Goal: Transaction & Acquisition: Book appointment/travel/reservation

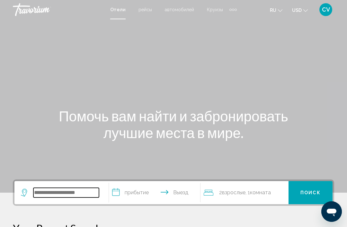
click at [83, 194] on input "Search widget" at bounding box center [65, 193] width 65 height 10
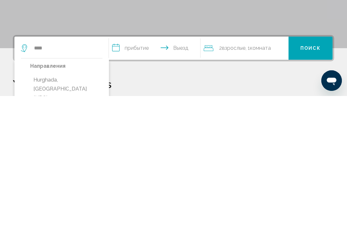
click at [86, 205] on button "Hurghada, [GEOGRAPHIC_DATA] (HRG)" at bounding box center [66, 220] width 72 height 30
type input "**********"
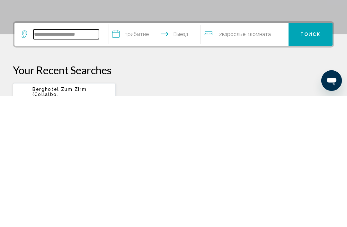
scroll to position [28, 0]
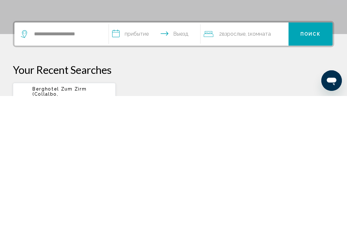
click at [137, 153] on input "**********" at bounding box center [156, 165] width 94 height 25
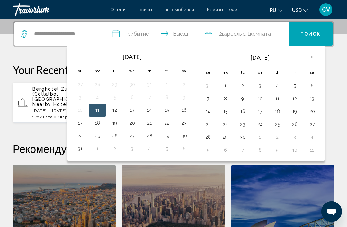
click at [187, 112] on button "16" at bounding box center [184, 110] width 10 height 9
click at [186, 125] on button "23" at bounding box center [184, 122] width 10 height 9
type input "**********"
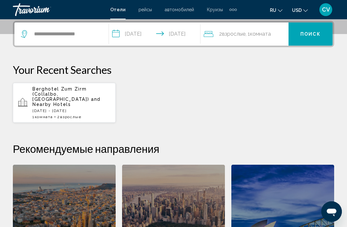
click at [263, 35] on span "Комната" at bounding box center [260, 34] width 21 height 6
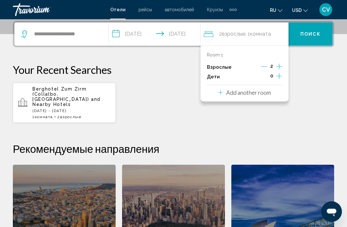
click at [281, 72] on icon "Increment children" at bounding box center [279, 76] width 6 height 8
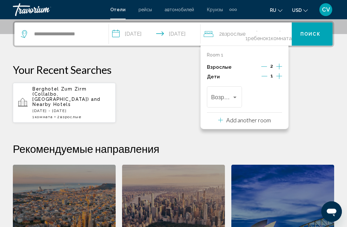
click at [281, 76] on icon "Increment children" at bounding box center [279, 76] width 6 height 8
click at [234, 95] on div "Travelers: 2 adults, 2 children" at bounding box center [235, 97] width 6 height 5
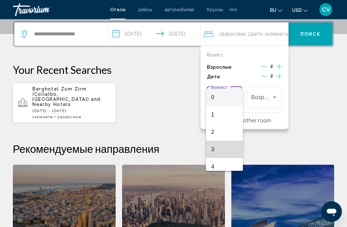
click at [225, 150] on span "3" at bounding box center [224, 149] width 27 height 17
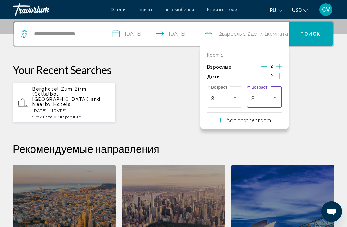
click at [272, 97] on div "Travelers: 2 adults, 2 children" at bounding box center [275, 97] width 6 height 5
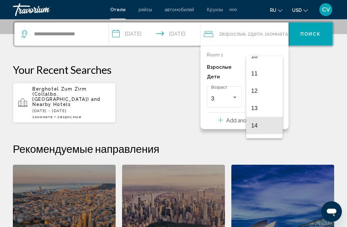
scroll to position [181, 0]
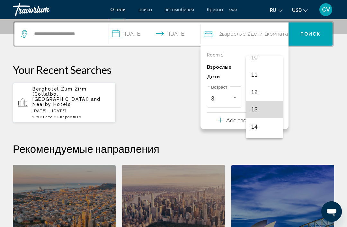
click at [265, 107] on span "13" at bounding box center [264, 109] width 27 height 17
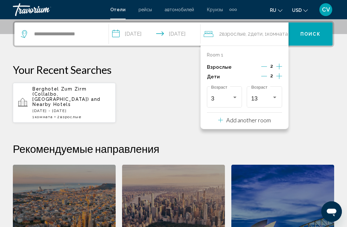
click at [314, 33] on span "Поиск" at bounding box center [310, 34] width 20 height 5
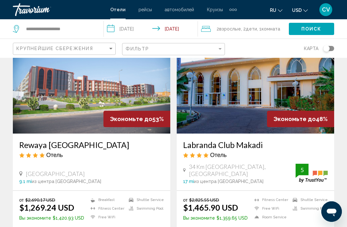
scroll to position [279, 0]
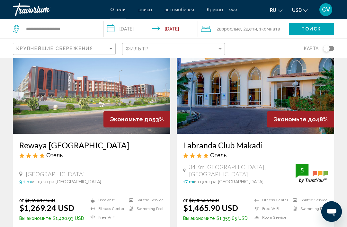
click at [318, 91] on img "Main content" at bounding box center [255, 82] width 157 height 103
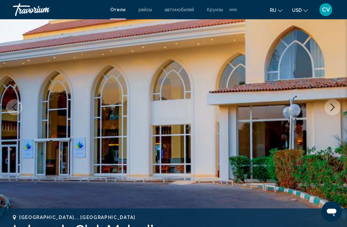
scroll to position [72, 0]
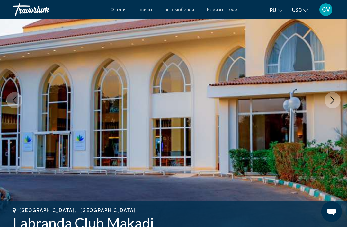
click at [331, 102] on icon "Next image" at bounding box center [332, 100] width 8 height 8
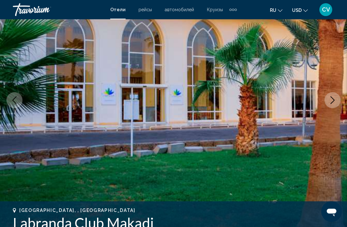
click at [329, 101] on icon "Next image" at bounding box center [332, 100] width 8 height 8
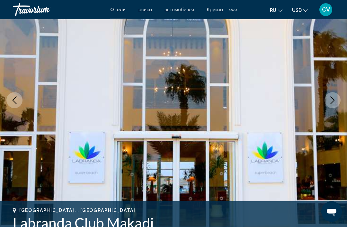
click at [327, 101] on button "Next image" at bounding box center [332, 100] width 16 height 16
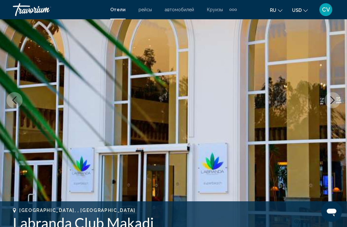
click at [329, 103] on icon "Next image" at bounding box center [332, 100] width 8 height 8
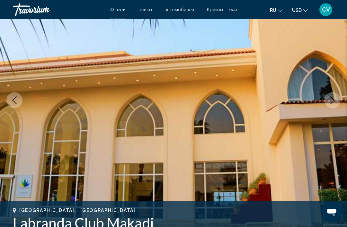
click at [334, 103] on icon "Next image" at bounding box center [332, 100] width 8 height 8
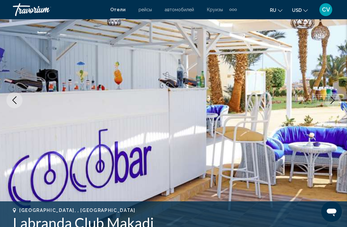
click at [330, 101] on icon "Next image" at bounding box center [332, 100] width 8 height 8
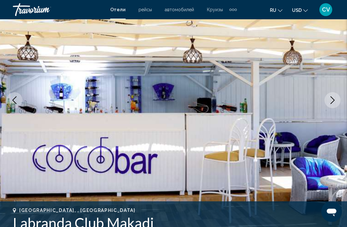
click at [327, 101] on button "Next image" at bounding box center [332, 100] width 16 height 16
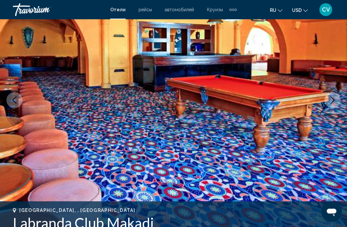
click at [330, 101] on icon "Next image" at bounding box center [332, 100] width 8 height 8
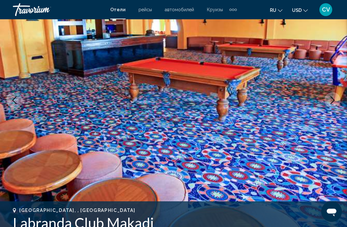
click at [329, 101] on icon "Next image" at bounding box center [332, 100] width 8 height 8
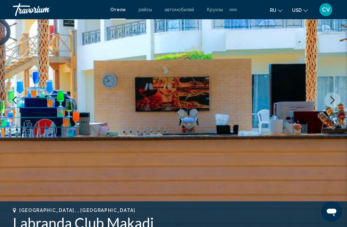
click at [329, 102] on icon "Next image" at bounding box center [332, 100] width 8 height 8
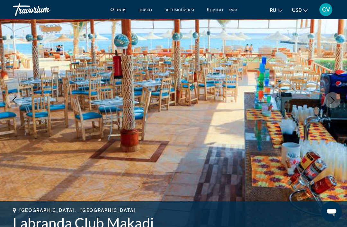
click at [331, 101] on icon "Next image" at bounding box center [332, 100] width 8 height 8
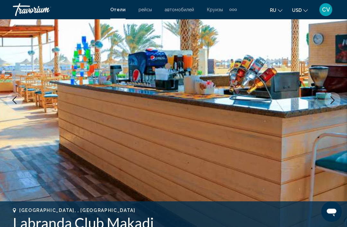
click at [18, 101] on icon "Previous image" at bounding box center [15, 100] width 8 height 8
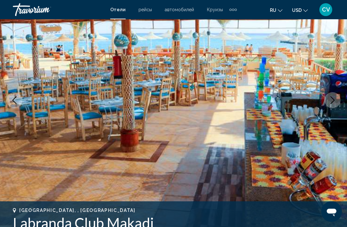
click at [329, 102] on icon "Next image" at bounding box center [332, 100] width 8 height 8
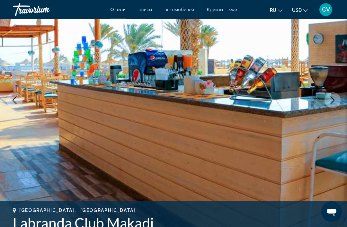
click at [331, 103] on icon "Next image" at bounding box center [332, 100] width 4 height 8
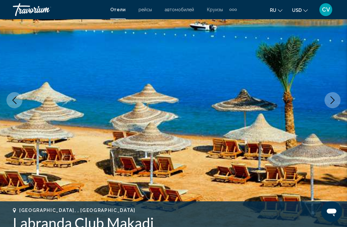
click at [330, 100] on icon "Next image" at bounding box center [332, 100] width 8 height 8
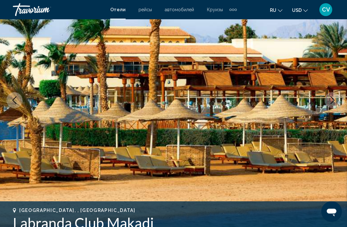
click at [330, 100] on icon "Next image" at bounding box center [332, 100] width 8 height 8
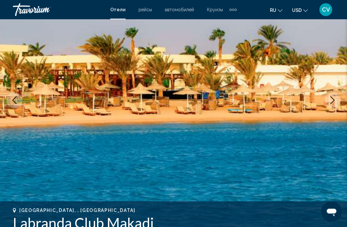
click at [331, 101] on icon "Next image" at bounding box center [332, 100] width 8 height 8
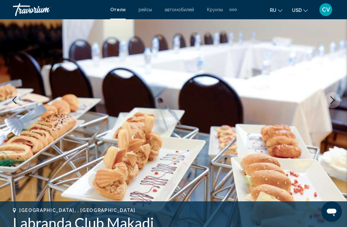
click at [328, 105] on button "Next image" at bounding box center [332, 100] width 16 height 16
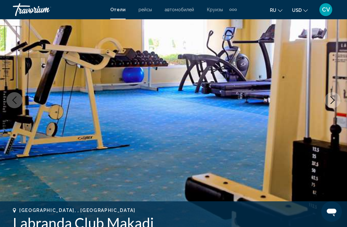
click at [328, 103] on button "Next image" at bounding box center [332, 100] width 16 height 16
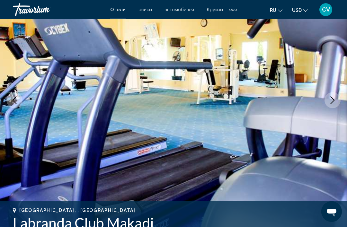
click at [329, 103] on icon "Next image" at bounding box center [332, 100] width 8 height 8
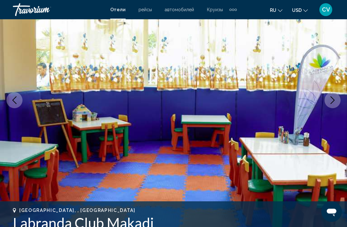
click at [330, 101] on icon "Next image" at bounding box center [332, 100] width 8 height 8
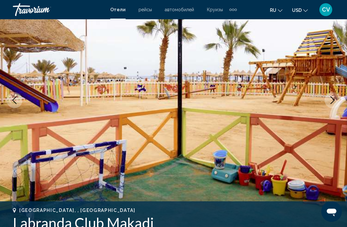
click at [328, 101] on button "Next image" at bounding box center [332, 100] width 16 height 16
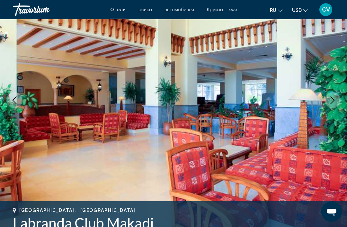
click at [327, 102] on button "Next image" at bounding box center [332, 100] width 16 height 16
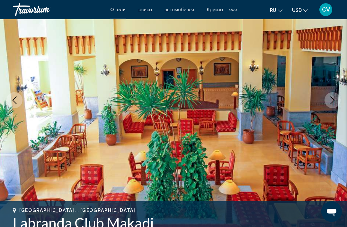
click at [327, 104] on button "Next image" at bounding box center [332, 100] width 16 height 16
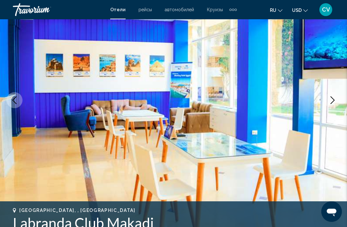
click at [326, 104] on button "Next image" at bounding box center [332, 100] width 16 height 16
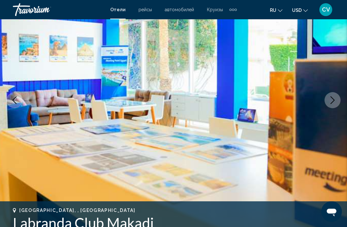
click at [327, 104] on button "Next image" at bounding box center [332, 100] width 16 height 16
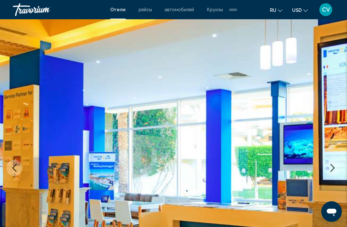
scroll to position [0, 0]
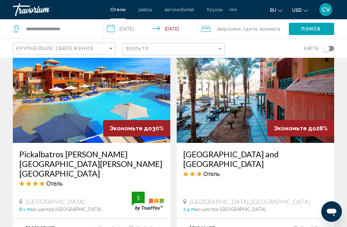
scroll to position [968, 0]
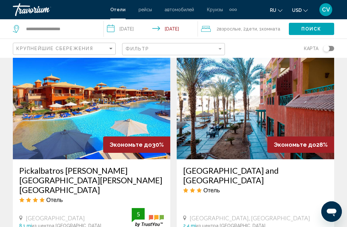
click at [291, 99] on img "Main content" at bounding box center [255, 108] width 157 height 103
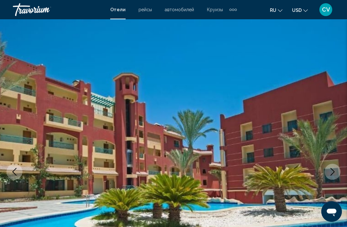
click at [331, 172] on icon "Next image" at bounding box center [332, 172] width 8 height 8
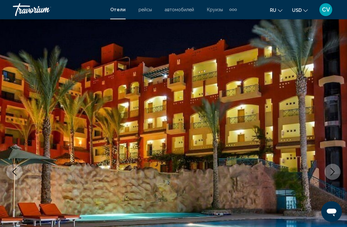
click at [332, 171] on icon "Next image" at bounding box center [332, 172] width 8 height 8
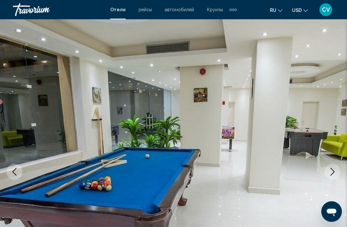
click at [333, 170] on icon "Next image" at bounding box center [332, 172] width 8 height 8
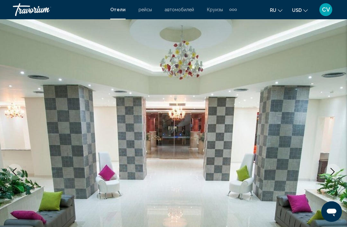
click at [330, 171] on icon "Next image" at bounding box center [332, 172] width 8 height 8
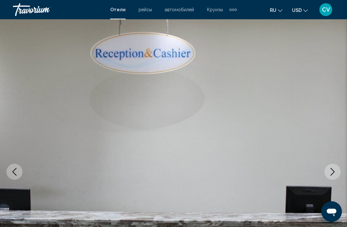
click at [333, 170] on icon "Next image" at bounding box center [332, 172] width 8 height 8
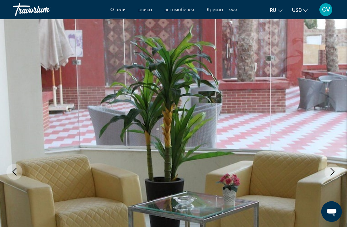
click at [334, 171] on icon "Next image" at bounding box center [332, 172] width 8 height 8
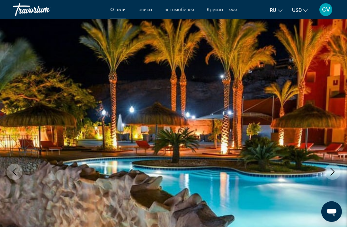
click at [331, 173] on icon "Next image" at bounding box center [332, 172] width 8 height 8
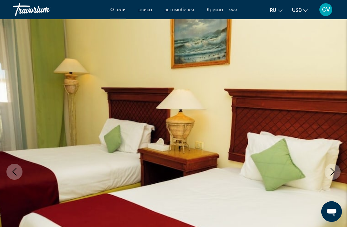
click at [333, 172] on icon "Next image" at bounding box center [332, 172] width 8 height 8
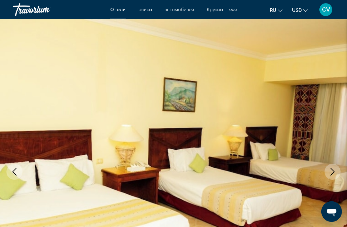
click at [332, 171] on icon "Next image" at bounding box center [332, 172] width 8 height 8
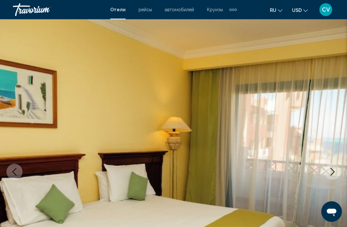
click at [331, 172] on icon "Next image" at bounding box center [332, 172] width 8 height 8
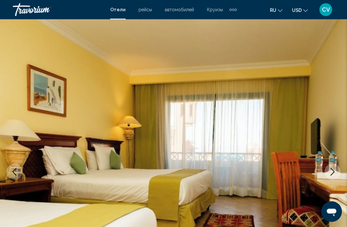
click at [331, 171] on icon "Next image" at bounding box center [332, 172] width 8 height 8
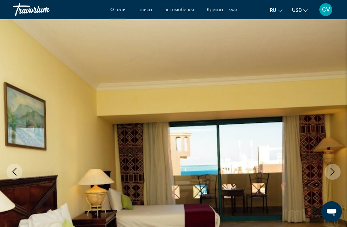
click at [331, 174] on icon "Next image" at bounding box center [332, 172] width 8 height 8
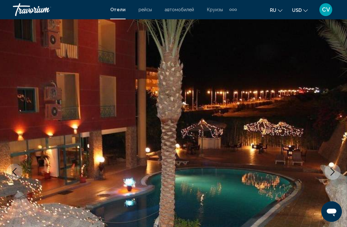
click at [332, 170] on icon "Next image" at bounding box center [332, 172] width 4 height 8
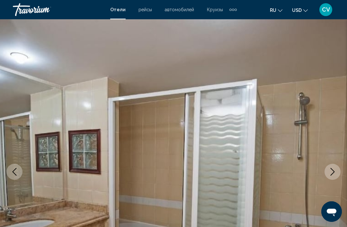
click at [330, 173] on icon "Next image" at bounding box center [332, 172] width 8 height 8
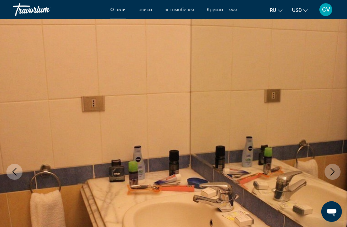
click at [333, 171] on icon "Next image" at bounding box center [332, 172] width 8 height 8
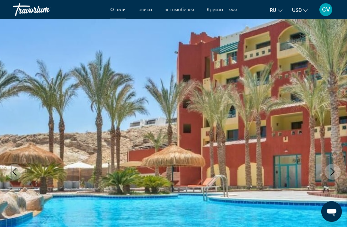
click at [331, 171] on icon "Next image" at bounding box center [332, 172] width 8 height 8
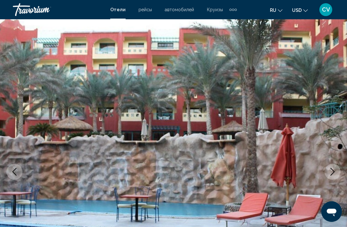
click at [330, 171] on icon "Next image" at bounding box center [332, 172] width 8 height 8
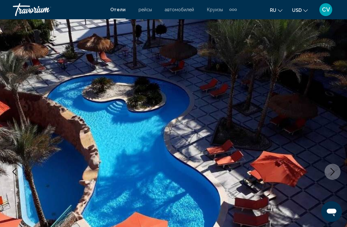
click at [328, 172] on icon "Next image" at bounding box center [332, 172] width 8 height 8
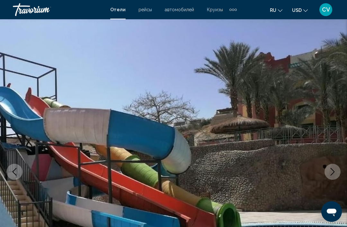
click at [329, 173] on icon "Next image" at bounding box center [332, 172] width 8 height 8
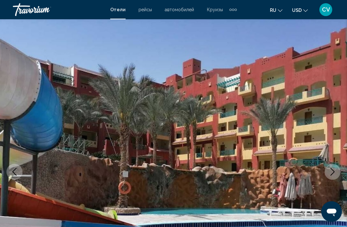
click at [330, 172] on icon "Next image" at bounding box center [332, 172] width 8 height 8
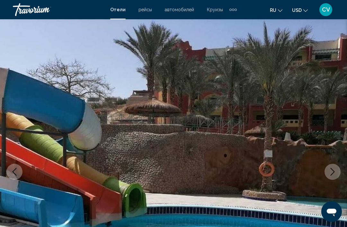
click at [330, 173] on icon "Next image" at bounding box center [332, 172] width 8 height 8
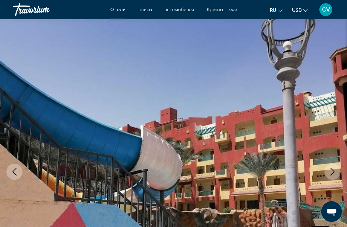
click at [331, 173] on icon "Next image" at bounding box center [332, 172] width 8 height 8
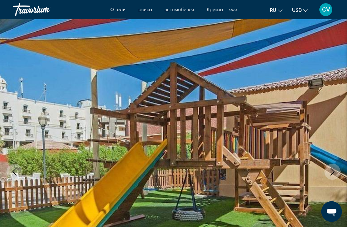
click at [331, 170] on icon "Next image" at bounding box center [332, 172] width 8 height 8
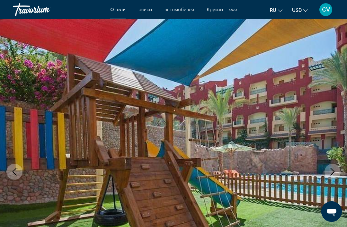
click at [331, 169] on icon "Next image" at bounding box center [332, 172] width 8 height 8
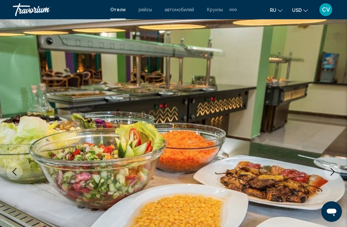
click at [331, 170] on icon "Next image" at bounding box center [332, 172] width 8 height 8
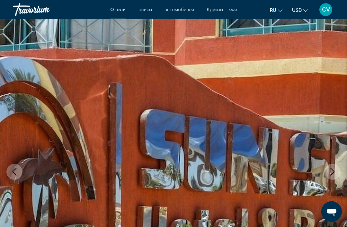
click at [331, 170] on icon "Next image" at bounding box center [332, 172] width 8 height 8
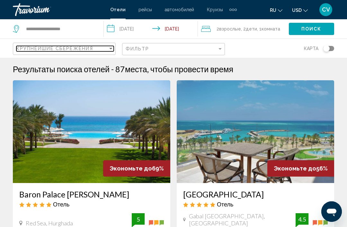
click at [111, 48] on div "Sort by" at bounding box center [110, 49] width 3 height 2
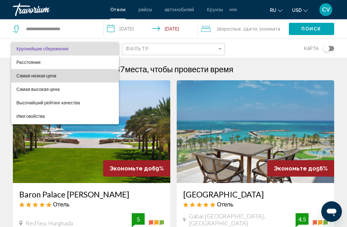
click at [59, 77] on span "Самая низкая цена" at bounding box center [64, 75] width 97 height 13
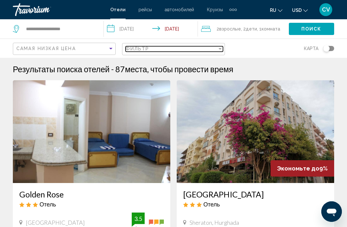
click at [216, 47] on div "Фильтр" at bounding box center [171, 48] width 91 height 5
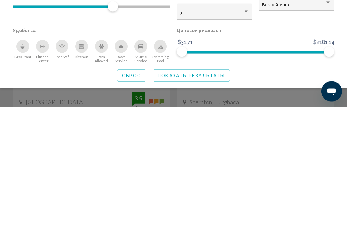
click at [161, 164] on icon "Swimming Pool" at bounding box center [160, 166] width 5 height 5
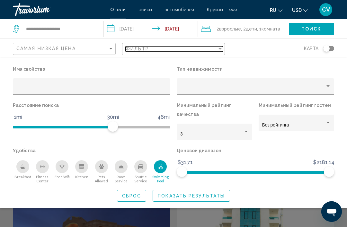
click at [217, 48] on div "Фильтр" at bounding box center [171, 48] width 91 height 5
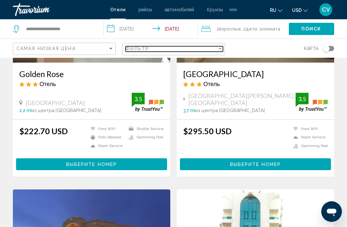
click at [219, 47] on div "Filter" at bounding box center [220, 48] width 6 height 5
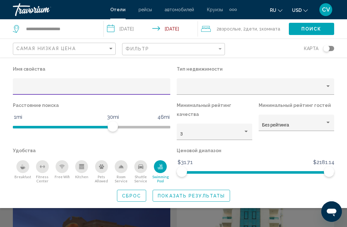
scroll to position [120, 0]
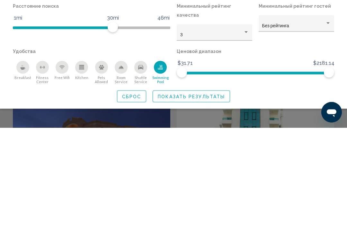
click at [63, 164] on icon "Free Wifi" at bounding box center [61, 166] width 5 height 5
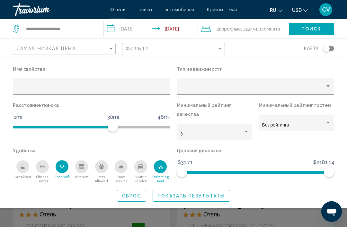
click at [24, 164] on icon "Breakfast" at bounding box center [22, 166] width 5 height 5
click at [46, 160] on div "Fitness Center" at bounding box center [42, 166] width 13 height 13
click at [214, 193] on span "Показать результаты" at bounding box center [191, 195] width 67 height 5
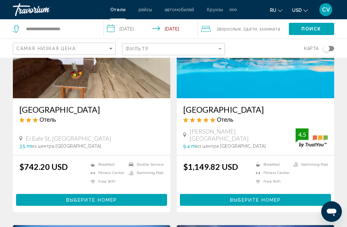
scroll to position [94, 0]
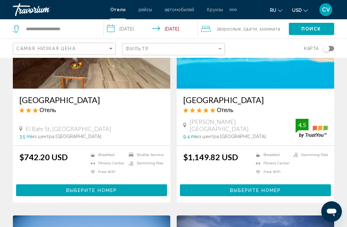
click at [311, 83] on img "Main content" at bounding box center [255, 37] width 157 height 103
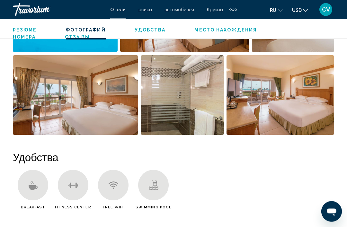
click at [310, 112] on img "Open full-screen image slider" at bounding box center [280, 96] width 108 height 80
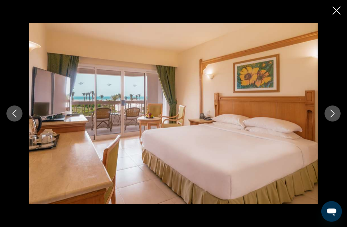
scroll to position [508, 0]
click at [329, 117] on icon "Next image" at bounding box center [332, 114] width 8 height 8
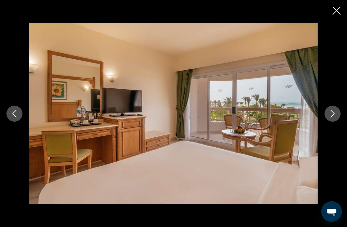
click at [331, 117] on icon "Next image" at bounding box center [332, 114] width 8 height 8
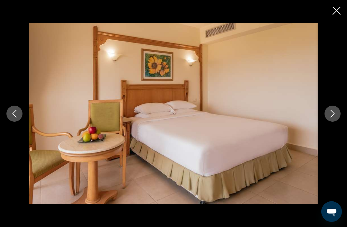
click at [332, 117] on icon "Next image" at bounding box center [332, 114] width 8 height 8
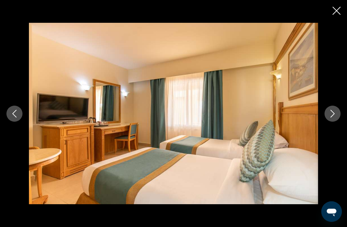
click at [331, 117] on icon "Next image" at bounding box center [332, 114] width 8 height 8
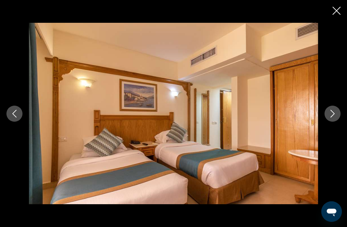
click at [330, 117] on icon "Next image" at bounding box center [332, 114] width 8 height 8
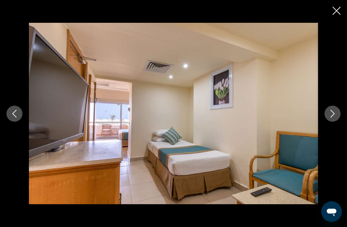
click at [330, 117] on icon "Next image" at bounding box center [332, 114] width 8 height 8
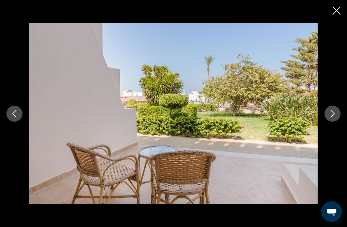
click at [331, 117] on icon "Next image" at bounding box center [332, 114] width 8 height 8
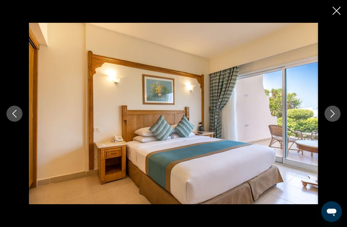
click at [11, 117] on icon "Previous image" at bounding box center [15, 114] width 8 height 8
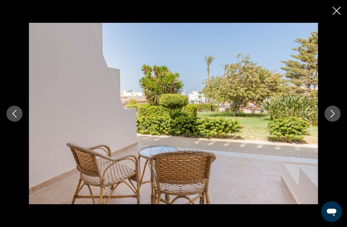
click at [333, 117] on icon "Next image" at bounding box center [332, 114] width 8 height 8
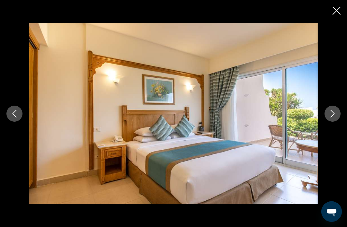
click at [332, 117] on icon "Next image" at bounding box center [332, 114] width 8 height 8
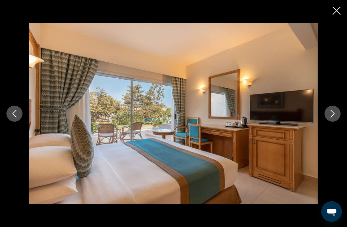
click at [327, 122] on button "Next image" at bounding box center [332, 114] width 16 height 16
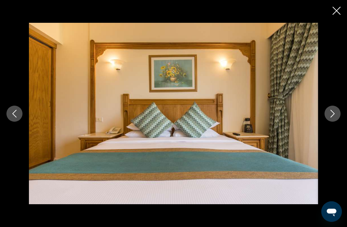
click at [329, 122] on button "Next image" at bounding box center [332, 114] width 16 height 16
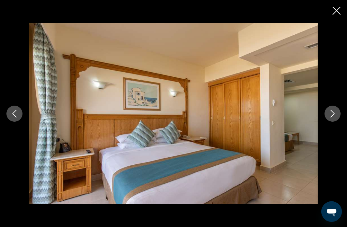
click at [329, 122] on button "Next image" at bounding box center [332, 114] width 16 height 16
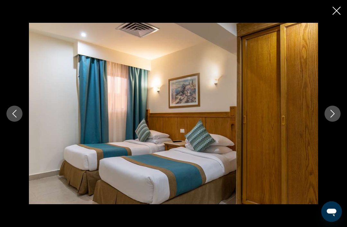
click at [329, 117] on icon "Next image" at bounding box center [332, 114] width 8 height 8
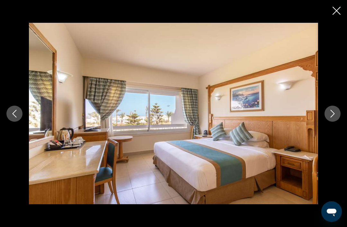
click at [328, 122] on button "Next image" at bounding box center [332, 114] width 16 height 16
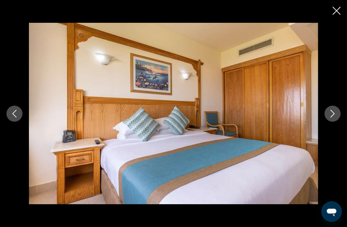
click at [329, 117] on icon "Next image" at bounding box center [332, 114] width 8 height 8
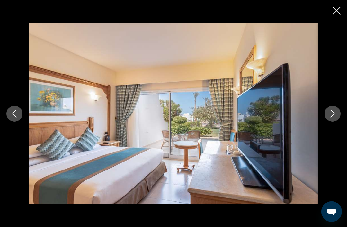
click at [330, 122] on button "Next image" at bounding box center [332, 114] width 16 height 16
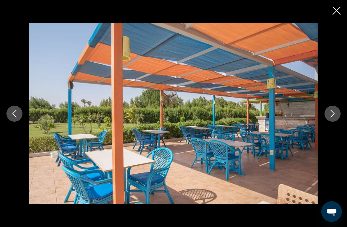
click at [330, 117] on icon "Next image" at bounding box center [332, 114] width 4 height 8
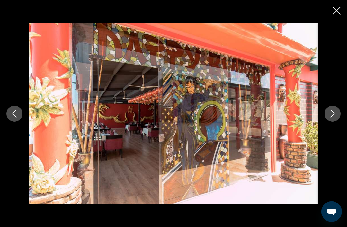
click at [332, 117] on icon "Next image" at bounding box center [332, 114] width 8 height 8
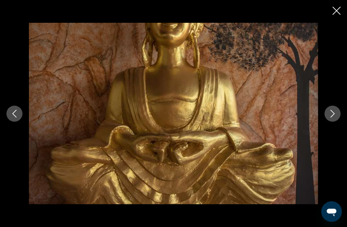
click at [335, 117] on icon "Next image" at bounding box center [332, 114] width 8 height 8
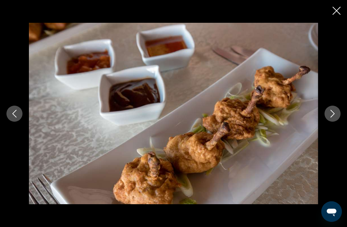
click at [329, 122] on button "Next image" at bounding box center [332, 114] width 16 height 16
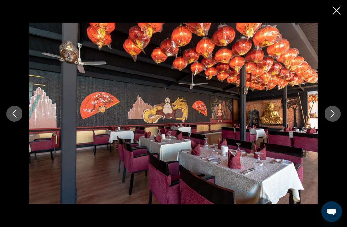
click at [333, 117] on icon "Next image" at bounding box center [332, 114] width 8 height 8
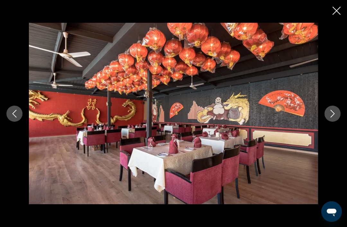
click at [329, 122] on button "Next image" at bounding box center [332, 114] width 16 height 16
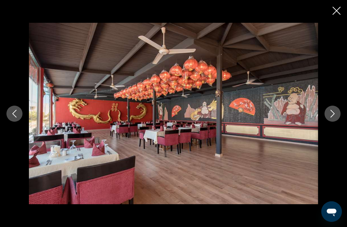
click at [329, 122] on button "Next image" at bounding box center [332, 114] width 16 height 16
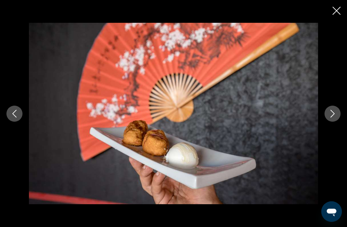
click at [332, 117] on icon "Next image" at bounding box center [332, 114] width 4 height 8
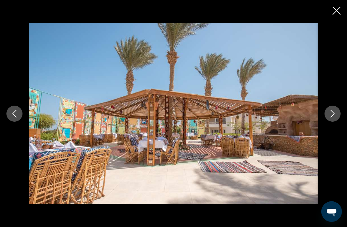
click at [332, 117] on icon "Next image" at bounding box center [332, 114] width 4 height 8
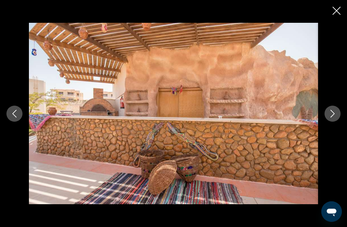
click at [333, 117] on icon "Next image" at bounding box center [332, 114] width 4 height 8
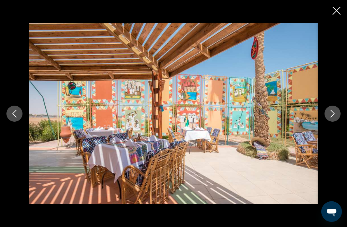
click at [333, 117] on icon "Next image" at bounding box center [332, 114] width 4 height 8
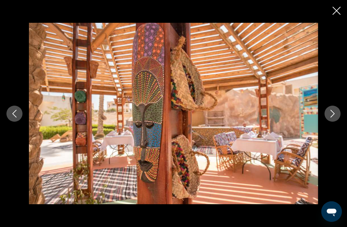
click at [328, 122] on button "Next image" at bounding box center [332, 114] width 16 height 16
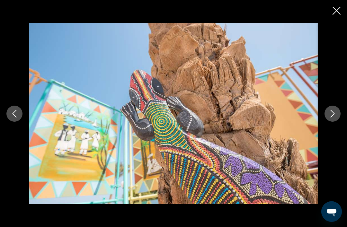
click at [333, 117] on icon "Next image" at bounding box center [332, 114] width 8 height 8
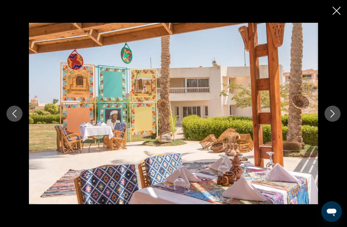
click at [332, 117] on icon "Next image" at bounding box center [332, 114] width 8 height 8
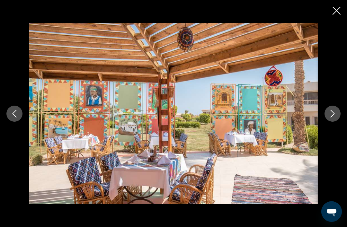
click at [334, 117] on icon "Next image" at bounding box center [332, 114] width 8 height 8
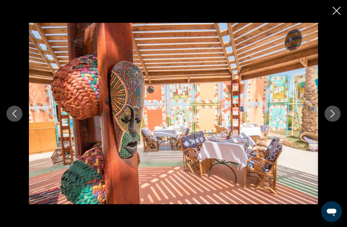
click at [332, 117] on icon "Next image" at bounding box center [332, 114] width 8 height 8
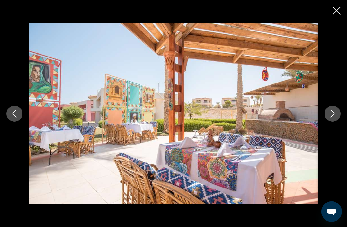
click at [327, 122] on button "Next image" at bounding box center [332, 114] width 16 height 16
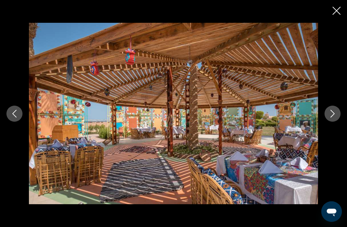
click at [326, 122] on button "Next image" at bounding box center [332, 114] width 16 height 16
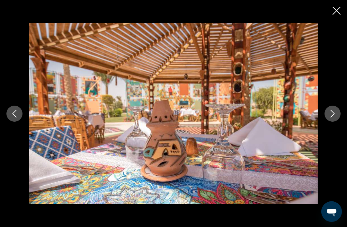
click at [330, 117] on icon "Next image" at bounding box center [332, 114] width 8 height 8
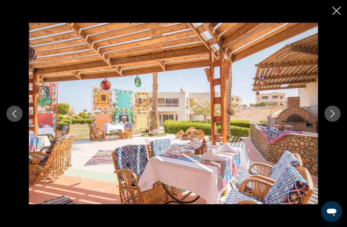
click at [331, 117] on icon "Next image" at bounding box center [332, 114] width 8 height 8
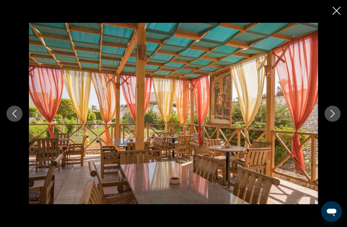
click at [331, 117] on icon "Next image" at bounding box center [332, 114] width 8 height 8
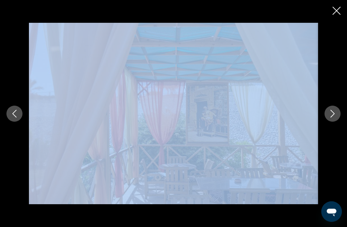
click at [332, 117] on icon "Next image" at bounding box center [332, 114] width 8 height 8
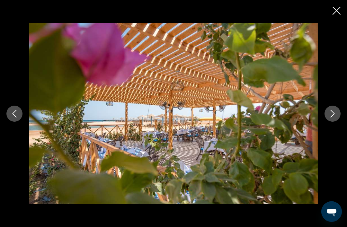
click at [332, 117] on icon "Next image" at bounding box center [332, 114] width 8 height 8
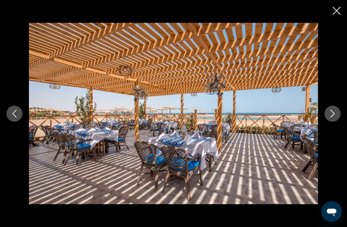
click at [334, 117] on icon "Next image" at bounding box center [332, 114] width 8 height 8
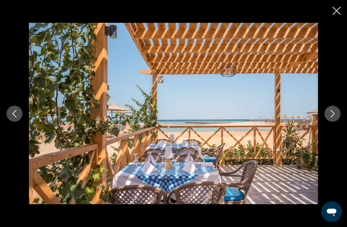
click at [334, 117] on icon "Next image" at bounding box center [332, 114] width 8 height 8
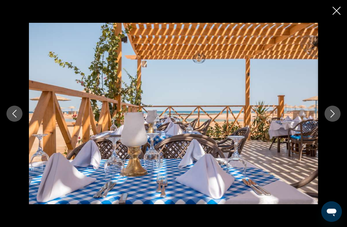
click at [14, 117] on icon "Previous image" at bounding box center [15, 114] width 8 height 8
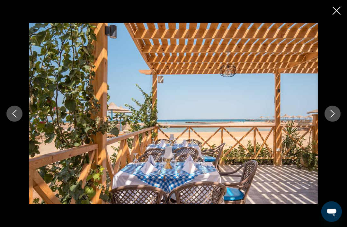
click at [328, 117] on icon "Next image" at bounding box center [332, 114] width 8 height 8
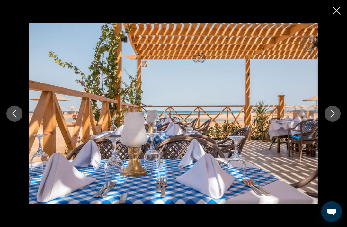
click at [327, 122] on button "Next image" at bounding box center [332, 114] width 16 height 16
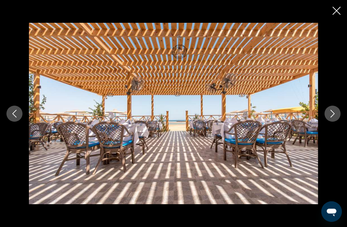
click at [329, 117] on icon "Next image" at bounding box center [332, 114] width 8 height 8
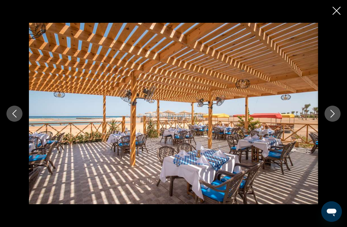
click at [329, 117] on icon "Next image" at bounding box center [332, 114] width 8 height 8
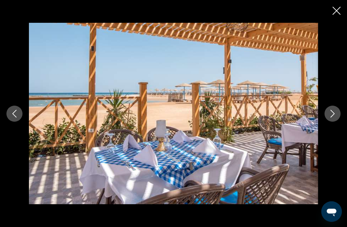
click at [329, 117] on icon "Next image" at bounding box center [332, 114] width 8 height 8
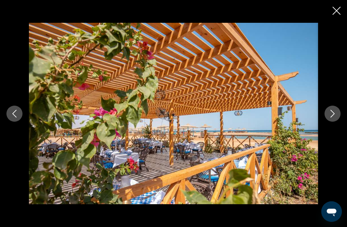
click at [329, 117] on icon "Next image" at bounding box center [332, 114] width 8 height 8
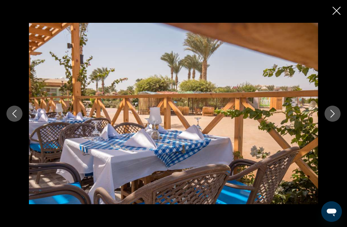
click at [331, 117] on icon "Next image" at bounding box center [332, 114] width 8 height 8
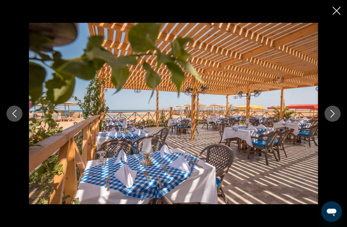
click at [331, 117] on icon "Next image" at bounding box center [332, 114] width 8 height 8
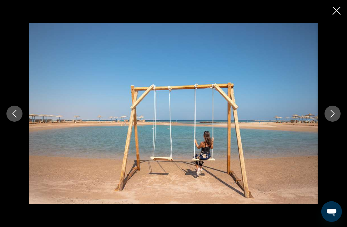
click at [334, 117] on icon "Next image" at bounding box center [332, 114] width 8 height 8
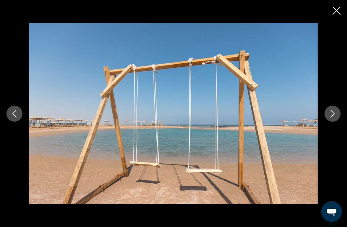
click at [331, 117] on icon "Next image" at bounding box center [332, 114] width 8 height 8
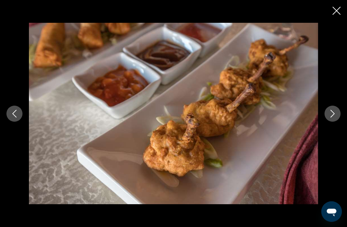
click at [331, 117] on icon "Next image" at bounding box center [332, 114] width 8 height 8
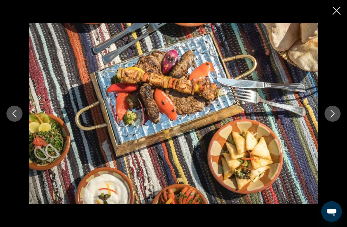
click at [333, 117] on icon "Next image" at bounding box center [332, 114] width 4 height 8
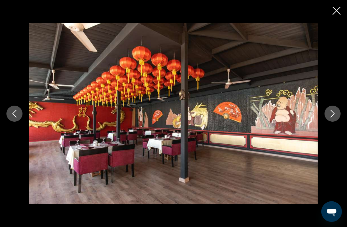
click at [334, 117] on icon "Next image" at bounding box center [332, 114] width 8 height 8
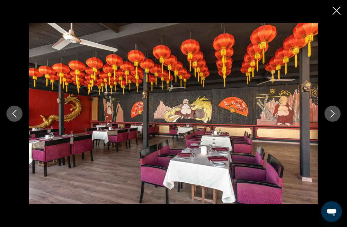
click at [341, 119] on div "Main content" at bounding box center [173, 114] width 347 height 182
click at [335, 8] on icon "Close slideshow" at bounding box center [336, 11] width 8 height 8
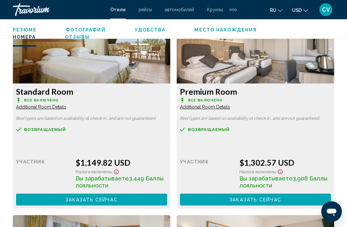
scroll to position [1014, 0]
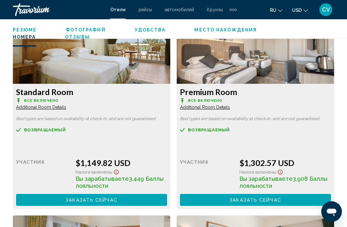
click at [29, 32] on span "Резюме" at bounding box center [25, 29] width 24 height 5
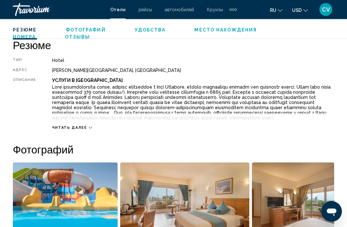
scroll to position [318, 0]
click at [85, 130] on div "Читать далее" at bounding box center [72, 128] width 40 height 4
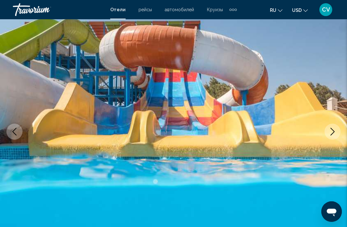
scroll to position [0, 0]
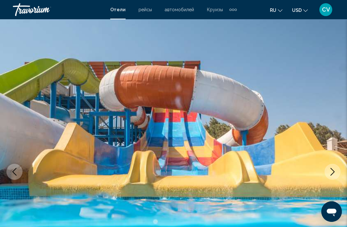
click at [20, 176] on button "Previous image" at bounding box center [14, 172] width 16 height 16
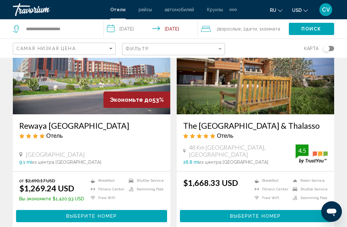
scroll to position [296, 0]
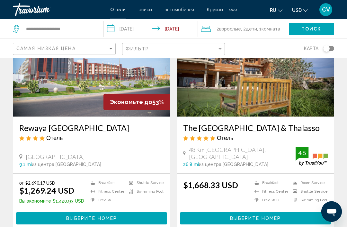
click at [111, 80] on img "Main content" at bounding box center [91, 65] width 157 height 103
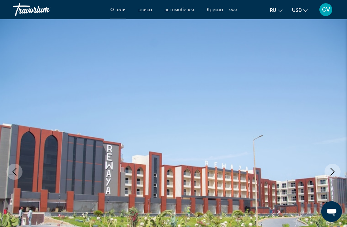
click at [332, 176] on button "Next image" at bounding box center [332, 172] width 16 height 16
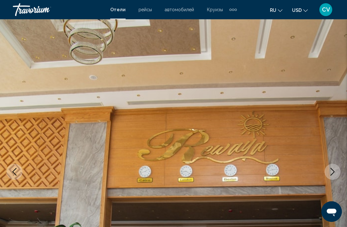
click at [328, 173] on button "Next image" at bounding box center [332, 172] width 16 height 16
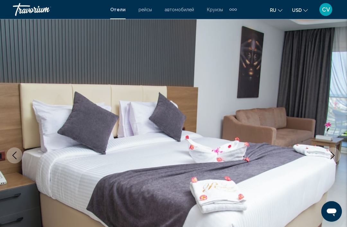
scroll to position [53, 0]
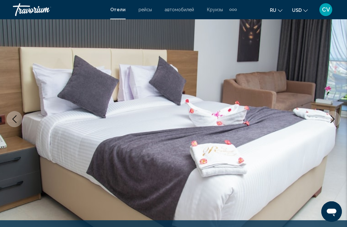
click at [335, 118] on icon "Next image" at bounding box center [332, 119] width 8 height 8
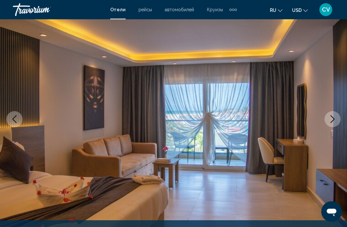
click at [329, 126] on button "Next image" at bounding box center [332, 119] width 16 height 16
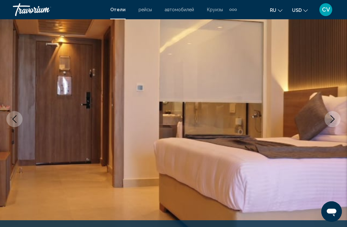
click at [331, 125] on button "Next image" at bounding box center [332, 119] width 16 height 16
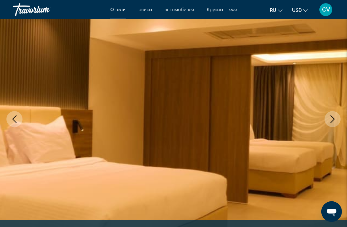
click at [327, 123] on button "Next image" at bounding box center [332, 119] width 16 height 16
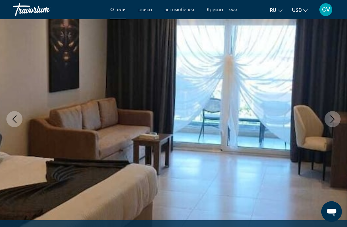
click at [327, 123] on button "Next image" at bounding box center [332, 119] width 16 height 16
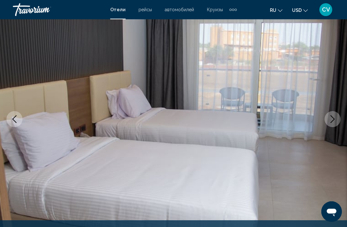
click at [330, 124] on button "Next image" at bounding box center [332, 119] width 16 height 16
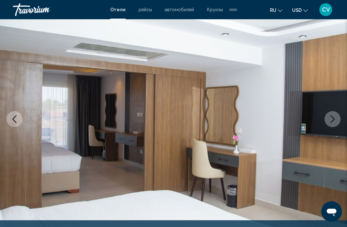
click at [331, 122] on icon "Next image" at bounding box center [332, 119] width 8 height 8
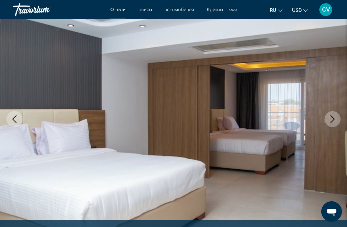
click at [330, 120] on icon "Next image" at bounding box center [332, 119] width 8 height 8
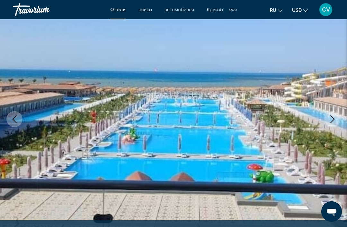
click at [329, 124] on button "Next image" at bounding box center [332, 119] width 16 height 16
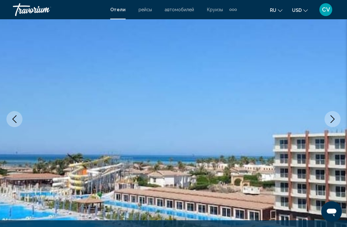
click at [328, 124] on button "Next image" at bounding box center [332, 119] width 16 height 16
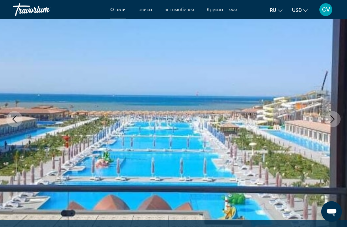
click at [331, 119] on icon "Next image" at bounding box center [332, 119] width 8 height 8
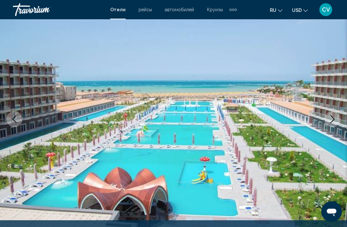
click at [329, 125] on button "Next image" at bounding box center [332, 119] width 16 height 16
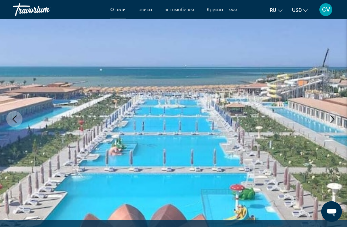
click at [329, 124] on button "Next image" at bounding box center [332, 119] width 16 height 16
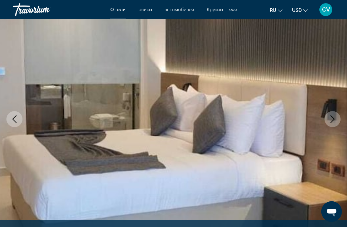
click at [328, 123] on icon "Next image" at bounding box center [332, 119] width 8 height 8
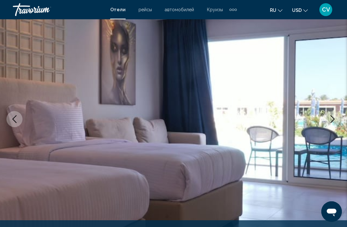
click at [333, 118] on icon "Next image" at bounding box center [332, 119] width 4 height 8
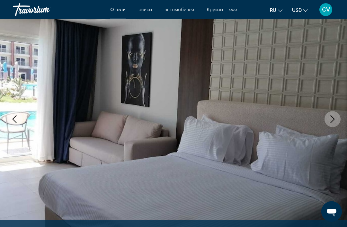
click at [330, 124] on button "Next image" at bounding box center [332, 119] width 16 height 16
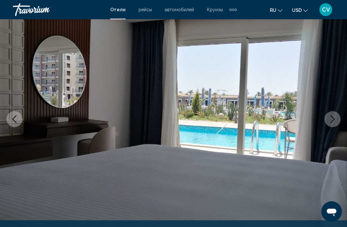
click at [329, 124] on button "Next image" at bounding box center [332, 119] width 16 height 16
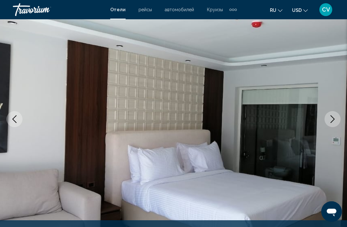
click at [330, 123] on button "Next image" at bounding box center [332, 119] width 16 height 16
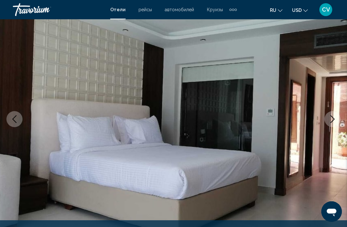
click at [329, 124] on button "Next image" at bounding box center [332, 119] width 16 height 16
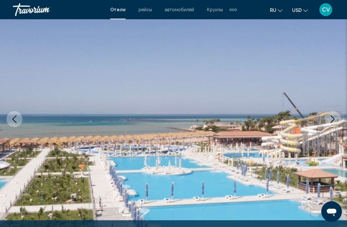
click at [330, 123] on icon "Next image" at bounding box center [332, 119] width 4 height 8
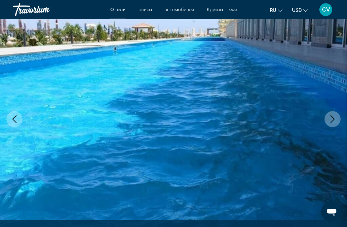
click at [330, 122] on icon "Next image" at bounding box center [332, 119] width 8 height 8
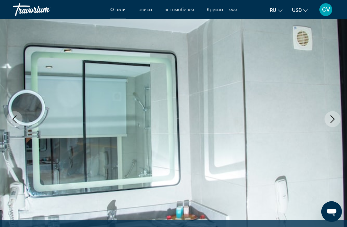
click at [330, 123] on button "Next image" at bounding box center [332, 119] width 16 height 16
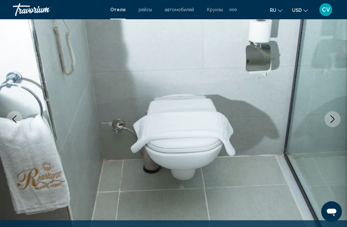
click at [329, 125] on button "Next image" at bounding box center [332, 119] width 16 height 16
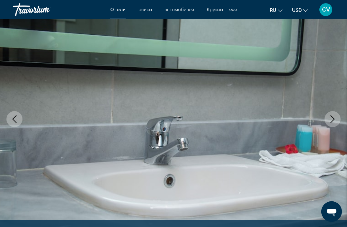
click at [330, 125] on button "Next image" at bounding box center [332, 119] width 16 height 16
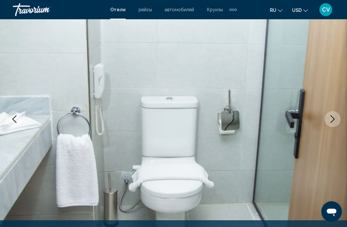
click at [331, 122] on icon "Next image" at bounding box center [332, 119] width 4 height 8
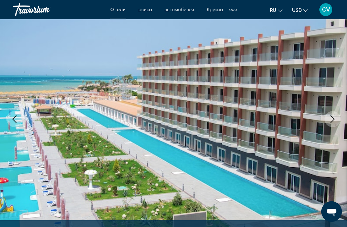
click at [332, 123] on button "Next image" at bounding box center [332, 119] width 16 height 16
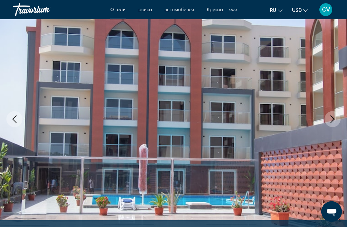
click at [331, 123] on button "Next image" at bounding box center [332, 119] width 16 height 16
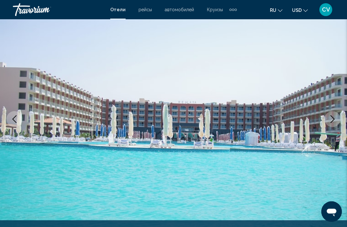
click at [331, 122] on icon "Next image" at bounding box center [332, 119] width 8 height 8
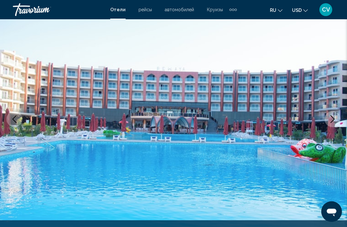
click at [330, 125] on button "Next image" at bounding box center [332, 119] width 16 height 16
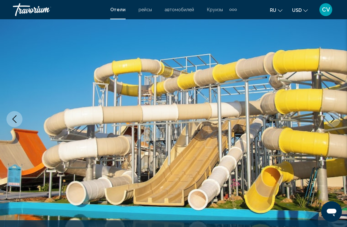
click at [331, 120] on icon "Next image" at bounding box center [332, 119] width 8 height 8
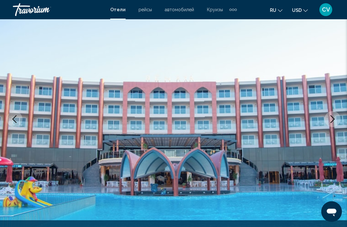
click at [328, 122] on icon "Next image" at bounding box center [332, 119] width 8 height 8
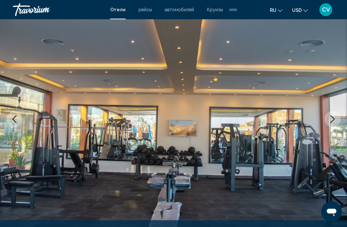
click at [330, 123] on icon "Next image" at bounding box center [332, 119] width 4 height 8
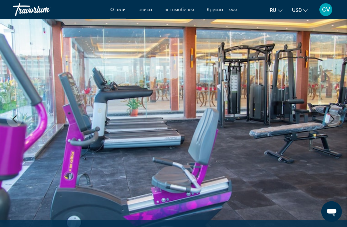
click at [331, 120] on icon "Next image" at bounding box center [332, 119] width 8 height 8
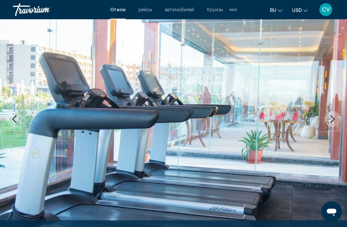
click at [330, 121] on icon "Next image" at bounding box center [332, 119] width 8 height 8
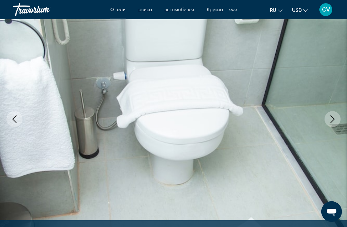
click at [330, 123] on button "Next image" at bounding box center [332, 119] width 16 height 16
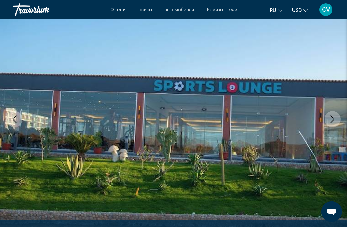
click at [332, 121] on icon "Next image" at bounding box center [332, 119] width 8 height 8
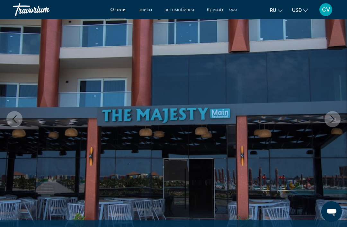
click at [330, 124] on button "Next image" at bounding box center [332, 119] width 16 height 16
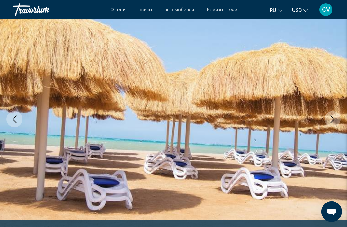
click at [331, 119] on icon "Next image" at bounding box center [332, 119] width 8 height 8
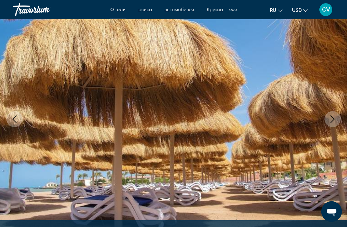
click at [332, 121] on icon "Next image" at bounding box center [332, 119] width 8 height 8
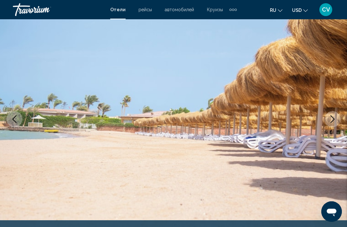
click at [329, 125] on button "Next image" at bounding box center [332, 119] width 16 height 16
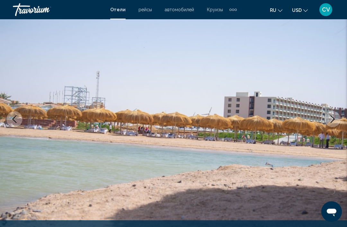
click at [332, 120] on icon "Next image" at bounding box center [332, 119] width 8 height 8
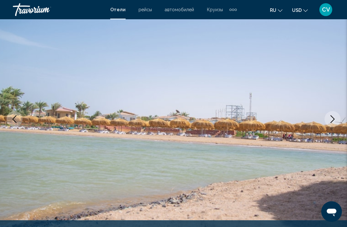
click at [330, 123] on icon "Next image" at bounding box center [332, 119] width 8 height 8
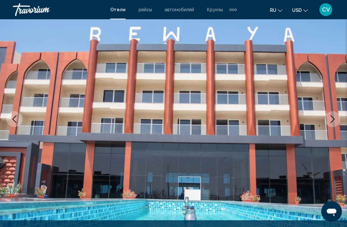
click at [331, 123] on icon "Next image" at bounding box center [332, 119] width 8 height 8
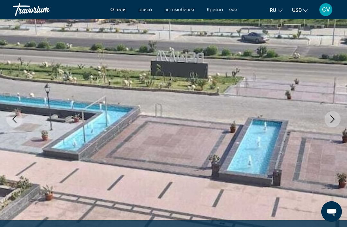
click at [330, 119] on icon "Next image" at bounding box center [332, 119] width 8 height 8
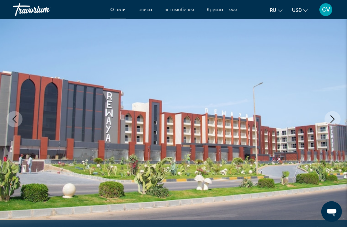
click at [333, 119] on icon "Next image" at bounding box center [332, 119] width 8 height 8
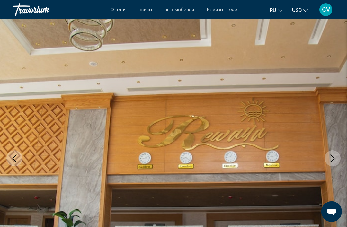
scroll to position [0, 0]
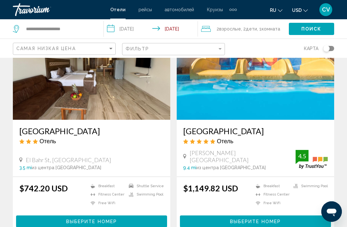
scroll to position [64, 0]
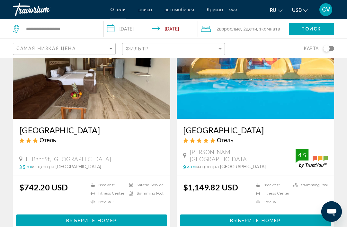
click at [128, 98] on img "Main content" at bounding box center [91, 67] width 157 height 103
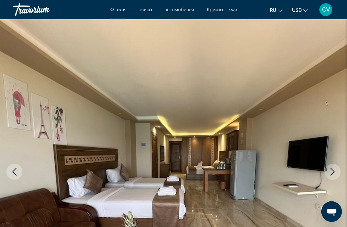
click at [334, 169] on icon "Next image" at bounding box center [332, 172] width 8 height 8
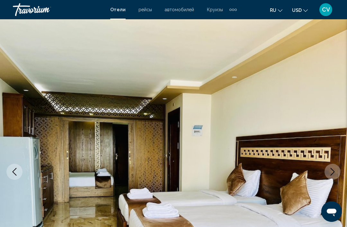
click at [331, 173] on icon "Next image" at bounding box center [332, 172] width 8 height 8
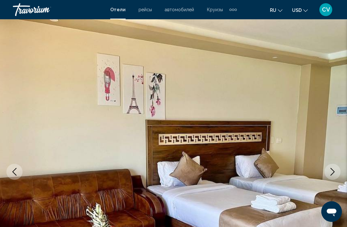
click at [331, 172] on icon "Next image" at bounding box center [332, 172] width 8 height 8
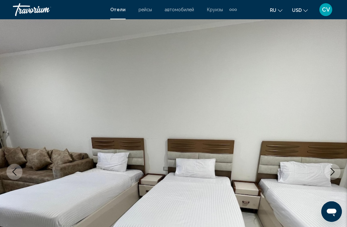
click at [329, 172] on icon "Next image" at bounding box center [332, 172] width 8 height 8
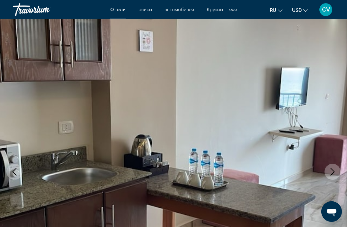
click at [330, 169] on icon "Next image" at bounding box center [332, 172] width 8 height 8
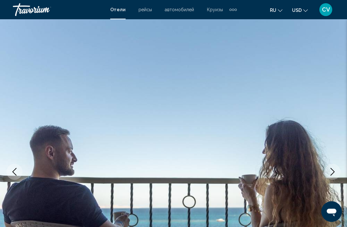
click at [330, 175] on icon "Next image" at bounding box center [332, 172] width 8 height 8
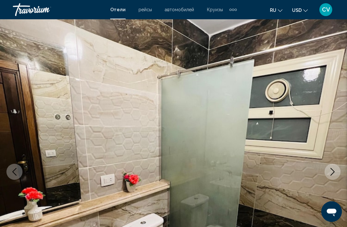
click at [331, 171] on icon "Next image" at bounding box center [332, 172] width 8 height 8
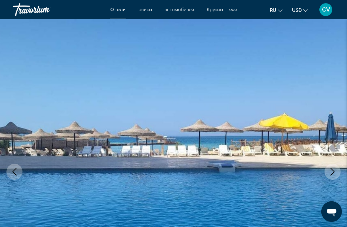
click at [332, 173] on icon "Next image" at bounding box center [332, 172] width 8 height 8
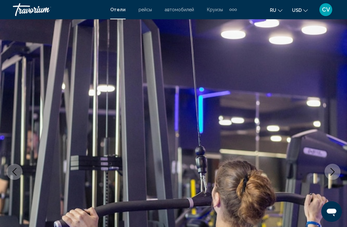
click at [333, 172] on icon "Next image" at bounding box center [332, 172] width 8 height 8
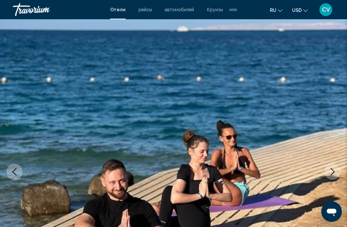
click at [332, 172] on icon "Next image" at bounding box center [332, 172] width 8 height 8
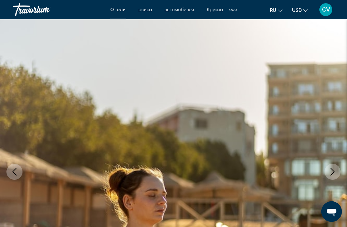
click at [331, 170] on icon "Next image" at bounding box center [332, 172] width 8 height 8
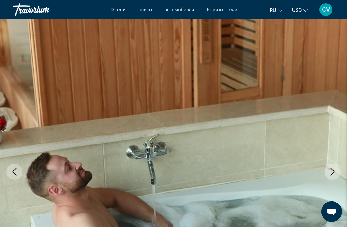
click at [331, 169] on icon "Next image" at bounding box center [332, 172] width 4 height 8
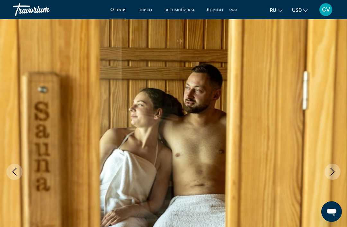
click at [331, 171] on icon "Next image" at bounding box center [332, 172] width 8 height 8
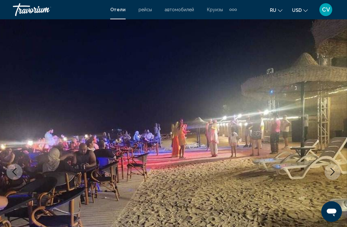
click at [332, 168] on icon "Next image" at bounding box center [332, 172] width 8 height 8
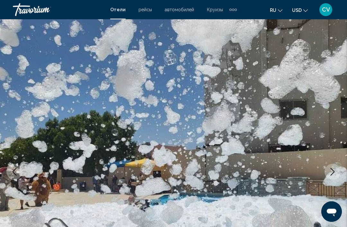
click at [332, 170] on icon "Next image" at bounding box center [332, 172] width 8 height 8
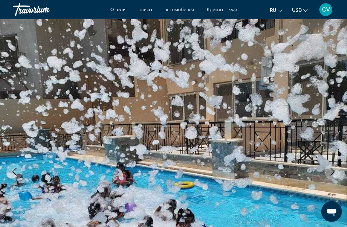
click at [332, 174] on icon "Next image" at bounding box center [332, 172] width 4 height 8
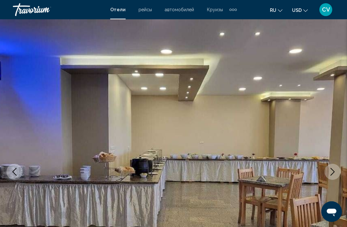
click at [333, 171] on icon "Next image" at bounding box center [332, 172] width 8 height 8
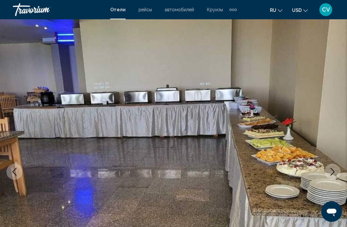
click at [332, 169] on icon "Next image" at bounding box center [332, 172] width 4 height 8
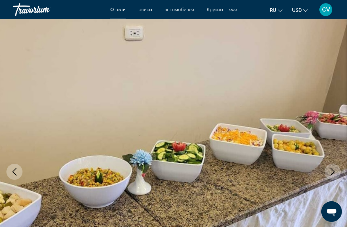
click at [333, 171] on icon "Next image" at bounding box center [332, 172] width 8 height 8
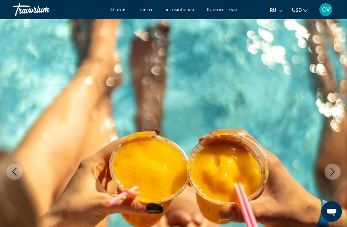
click at [332, 172] on icon "Next image" at bounding box center [332, 172] width 8 height 8
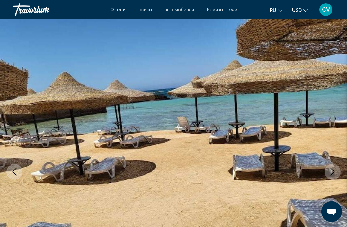
click at [333, 174] on icon "Next image" at bounding box center [332, 172] width 8 height 8
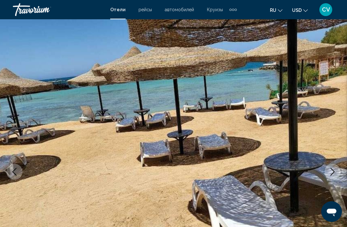
click at [333, 174] on icon "Next image" at bounding box center [332, 172] width 8 height 8
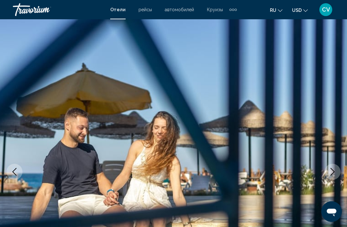
click at [333, 173] on icon "Next image" at bounding box center [332, 172] width 8 height 8
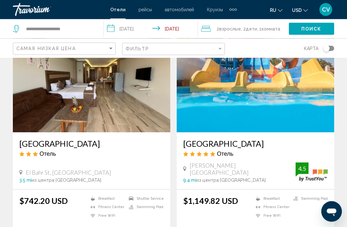
scroll to position [51, 0]
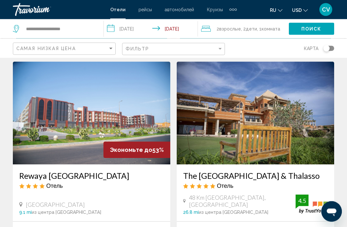
click at [307, 123] on img "Main content" at bounding box center [255, 113] width 157 height 103
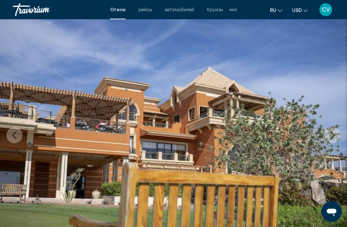
scroll to position [39, 0]
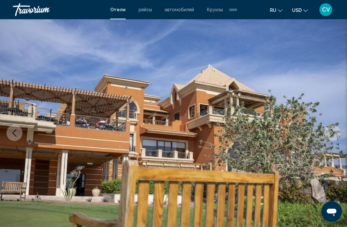
click at [332, 135] on icon "Next image" at bounding box center [332, 133] width 4 height 8
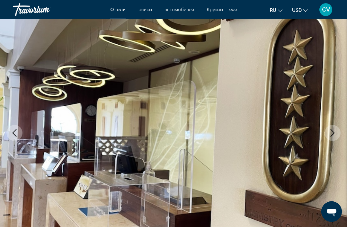
click at [333, 133] on icon "Next image" at bounding box center [332, 133] width 8 height 8
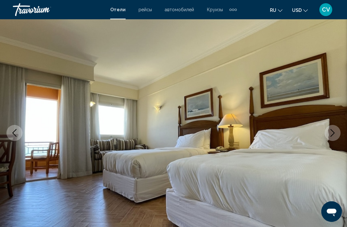
click at [332, 133] on icon "Next image" at bounding box center [332, 133] width 8 height 8
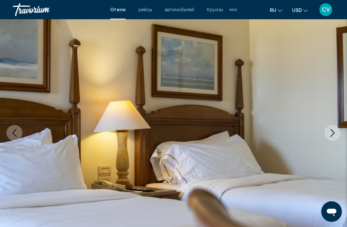
click at [332, 133] on icon "Next image" at bounding box center [332, 133] width 8 height 8
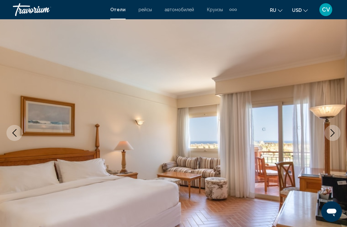
click at [330, 136] on icon "Next image" at bounding box center [332, 133] width 4 height 8
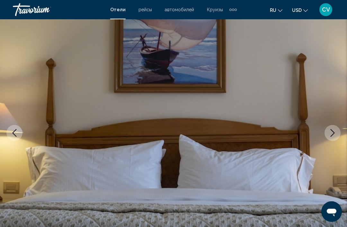
click at [331, 133] on icon "Next image" at bounding box center [332, 133] width 8 height 8
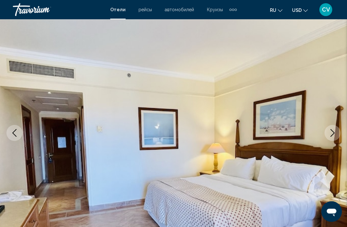
click at [329, 133] on icon "Next image" at bounding box center [332, 133] width 8 height 8
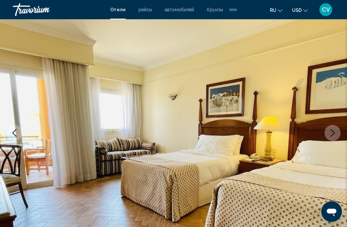
click at [329, 132] on icon "Next image" at bounding box center [332, 133] width 8 height 8
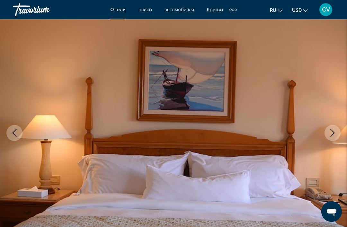
click at [330, 133] on icon "Next image" at bounding box center [332, 133] width 8 height 8
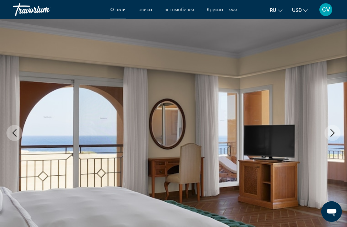
click at [330, 132] on icon "Next image" at bounding box center [332, 133] width 8 height 8
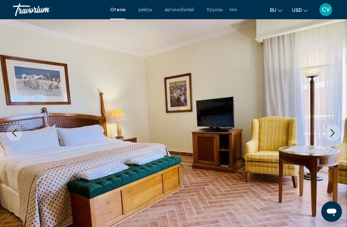
click at [332, 132] on icon "Next image" at bounding box center [332, 133] width 8 height 8
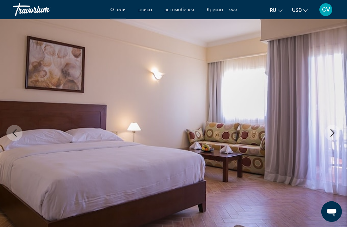
click at [334, 133] on icon "Next image" at bounding box center [332, 133] width 8 height 8
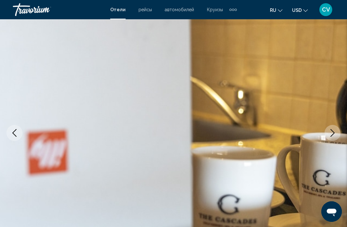
click at [331, 136] on icon "Next image" at bounding box center [332, 133] width 8 height 8
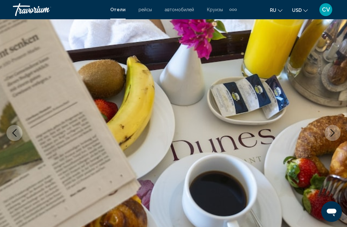
click at [329, 133] on icon "Next image" at bounding box center [332, 133] width 8 height 8
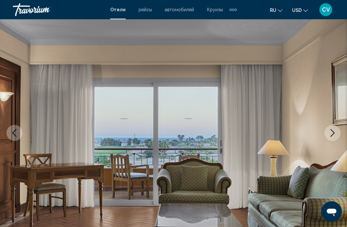
click at [331, 134] on icon "Next image" at bounding box center [332, 133] width 8 height 8
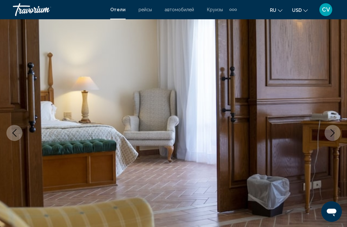
click at [329, 135] on icon "Next image" at bounding box center [332, 133] width 8 height 8
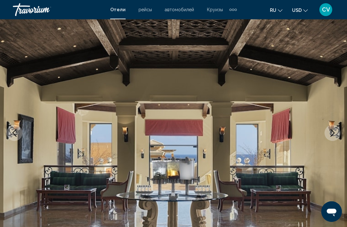
click at [330, 135] on icon "Next image" at bounding box center [332, 133] width 8 height 8
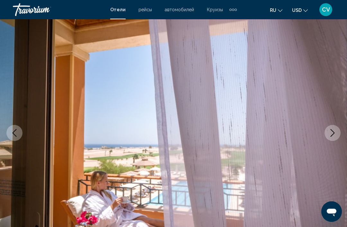
click at [330, 136] on icon "Next image" at bounding box center [332, 133] width 8 height 8
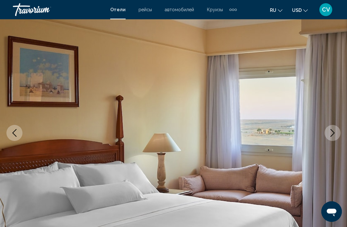
click at [332, 134] on icon "Next image" at bounding box center [332, 133] width 8 height 8
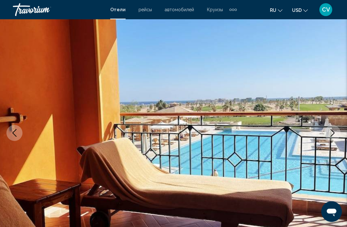
click at [14, 135] on icon "Previous image" at bounding box center [15, 133] width 4 height 8
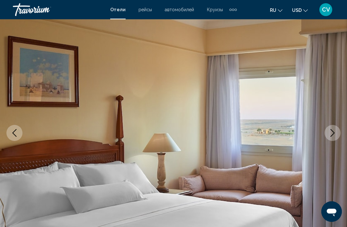
click at [333, 137] on button "Next image" at bounding box center [332, 133] width 16 height 16
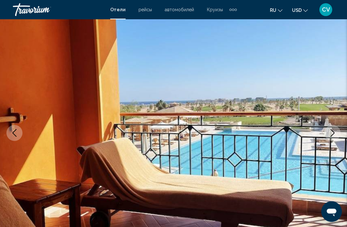
click at [332, 137] on button "Next image" at bounding box center [332, 133] width 16 height 16
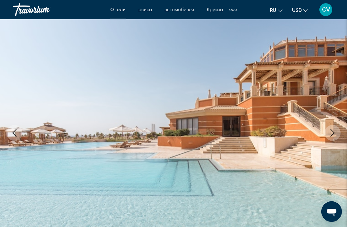
click at [332, 134] on icon "Next image" at bounding box center [332, 133] width 8 height 8
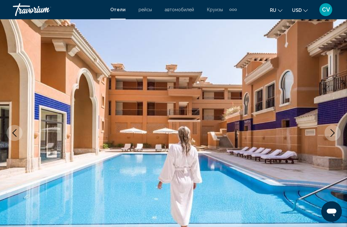
click at [15, 133] on icon "Previous image" at bounding box center [15, 133] width 8 height 8
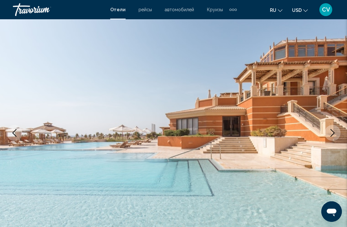
click at [330, 135] on icon "Next image" at bounding box center [332, 133] width 8 height 8
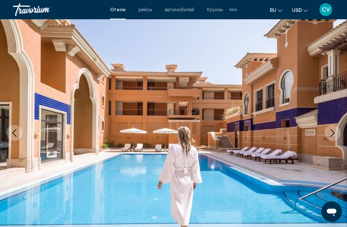
click at [327, 136] on button "Next image" at bounding box center [332, 133] width 16 height 16
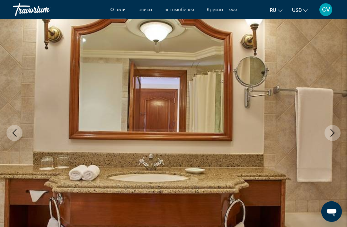
click at [333, 134] on icon "Next image" at bounding box center [332, 133] width 4 height 8
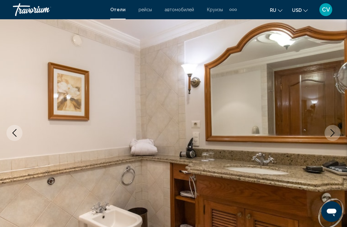
click at [331, 135] on icon "Next image" at bounding box center [332, 133] width 8 height 8
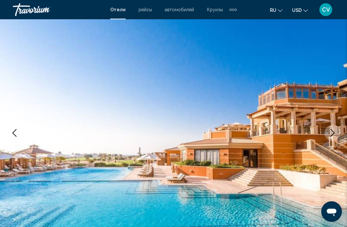
click at [332, 133] on icon "Next image" at bounding box center [332, 133] width 8 height 8
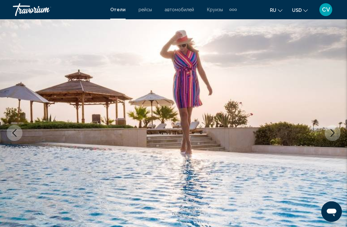
click at [16, 133] on icon "Previous image" at bounding box center [15, 133] width 8 height 8
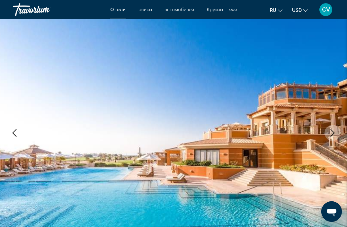
click at [335, 135] on icon "Next image" at bounding box center [332, 133] width 8 height 8
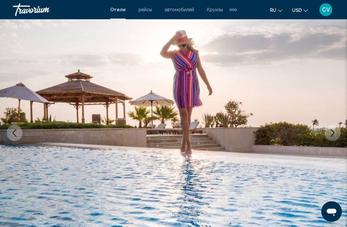
click at [330, 134] on icon "Next image" at bounding box center [332, 133] width 8 height 8
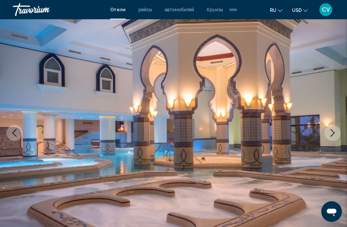
click at [328, 135] on button "Next image" at bounding box center [332, 133] width 16 height 16
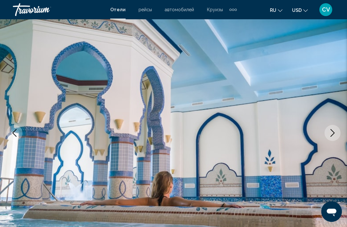
click at [336, 132] on icon "Next image" at bounding box center [332, 133] width 8 height 8
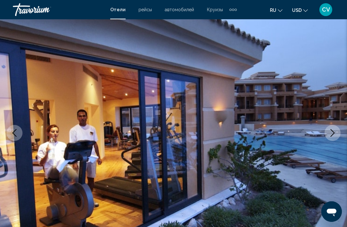
click at [337, 130] on button "Next image" at bounding box center [332, 133] width 16 height 16
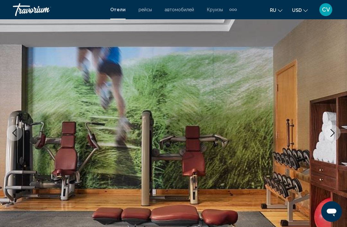
click at [329, 133] on icon "Next image" at bounding box center [332, 133] width 8 height 8
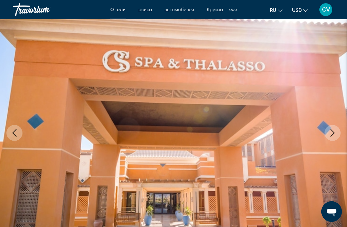
click at [333, 132] on icon "Next image" at bounding box center [332, 133] width 8 height 8
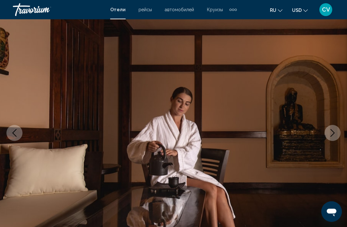
click at [330, 134] on icon "Next image" at bounding box center [332, 133] width 8 height 8
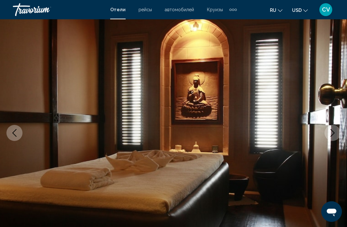
click at [335, 131] on icon "Next image" at bounding box center [332, 133] width 8 height 8
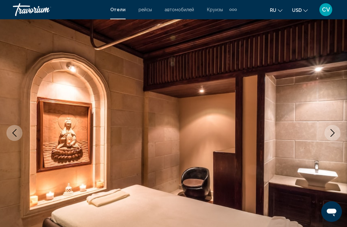
click at [330, 134] on icon "Next image" at bounding box center [332, 133] width 8 height 8
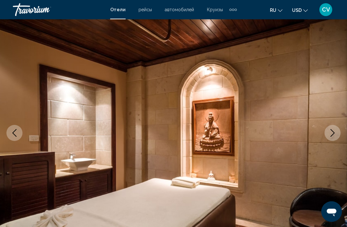
click at [330, 134] on icon "Next image" at bounding box center [332, 133] width 8 height 8
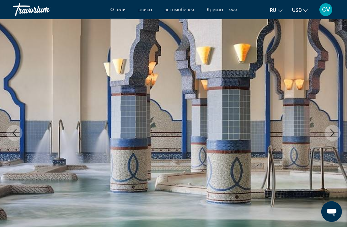
click at [330, 133] on icon "Next image" at bounding box center [332, 133] width 8 height 8
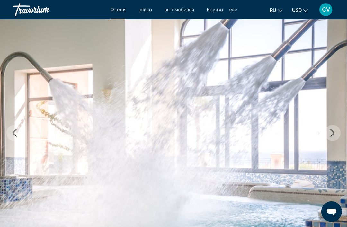
click at [331, 134] on icon "Next image" at bounding box center [332, 133] width 8 height 8
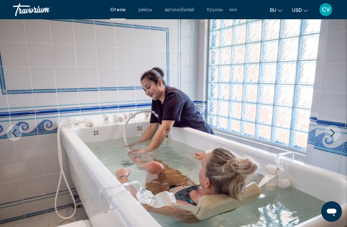
click at [330, 135] on icon "Next image" at bounding box center [332, 133] width 8 height 8
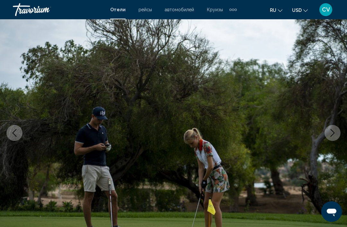
click at [328, 135] on icon "Next image" at bounding box center [332, 133] width 8 height 8
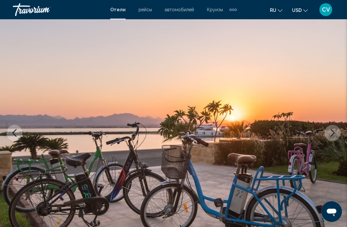
click at [333, 132] on icon "Next image" at bounding box center [332, 133] width 8 height 8
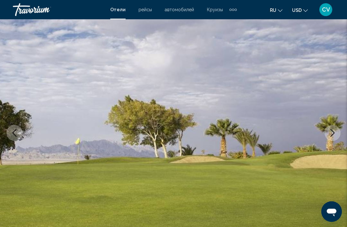
click at [332, 134] on icon "Next image" at bounding box center [332, 133] width 8 height 8
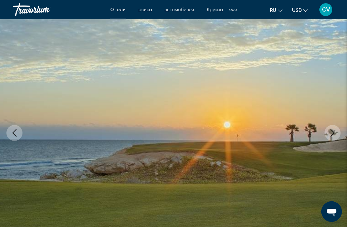
click at [333, 133] on icon "Next image" at bounding box center [332, 133] width 8 height 8
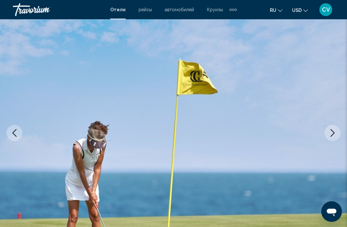
click at [335, 132] on icon "Next image" at bounding box center [332, 133] width 8 height 8
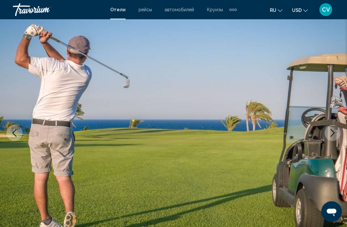
click at [330, 134] on icon "Next image" at bounding box center [332, 133] width 8 height 8
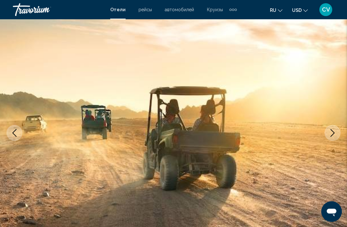
scroll to position [0, 0]
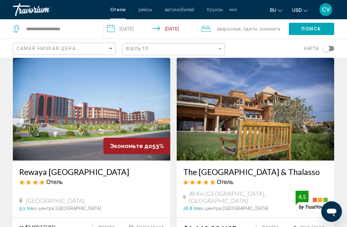
scroll to position [252, 0]
